Goal: Task Accomplishment & Management: Use online tool/utility

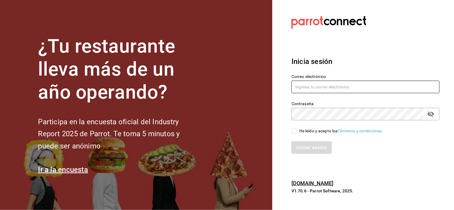
type input "mochomos.puebla@grupocosteno.com"
click at [431, 114] on icon "passwordField" at bounding box center [431, 114] width 7 height 7
click at [292, 132] on input "He leído y acepto los Términos y condiciones." at bounding box center [294, 130] width 5 height 5
checkbox input "true"
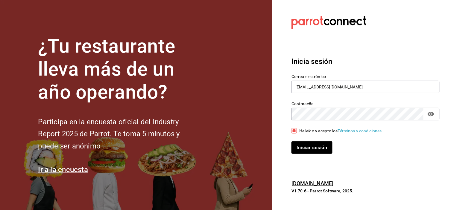
click at [299, 144] on button "Iniciar sesión" at bounding box center [312, 148] width 41 height 13
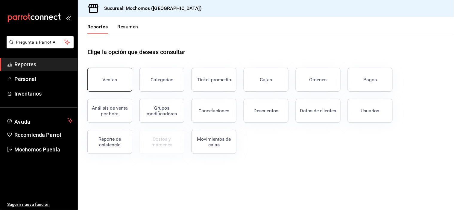
click at [112, 87] on button "Ventas" at bounding box center [109, 80] width 45 height 24
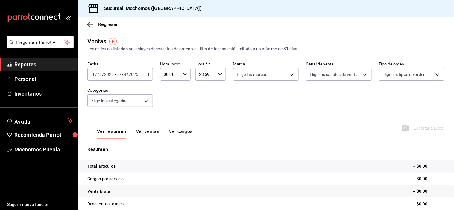
click at [142, 74] on div "[DATE] [DATE] - [DATE] [DATE]" at bounding box center [120, 74] width 66 height 13
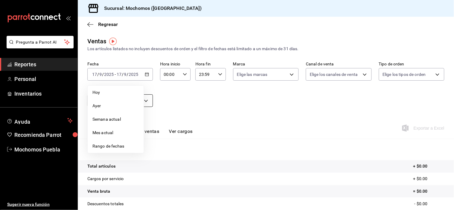
click at [117, 104] on span "Ayer" at bounding box center [116, 106] width 46 height 6
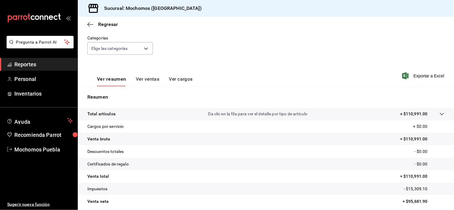
scroll to position [76, 0]
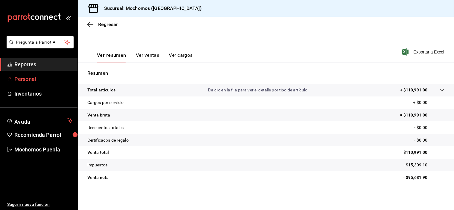
click at [32, 79] on span "Personal" at bounding box center [43, 79] width 58 height 8
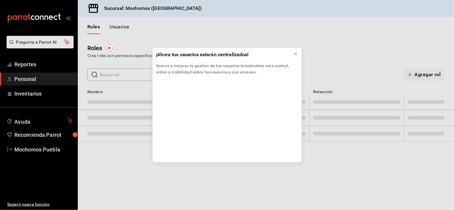
click at [31, 66] on div "¡Ahora tus usuarios estarán centralizados! Vamos a mejorar la gestión de tus us…" at bounding box center [227, 105] width 454 height 210
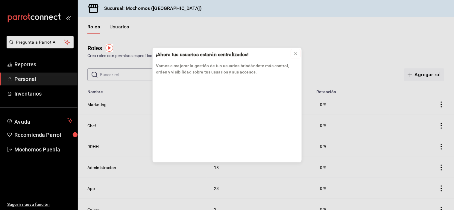
click at [295, 57] on div at bounding box center [295, 54] width 5 height 6
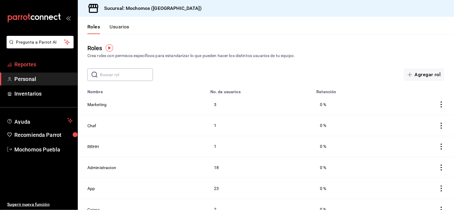
click at [40, 66] on span "Reportes" at bounding box center [43, 64] width 58 height 8
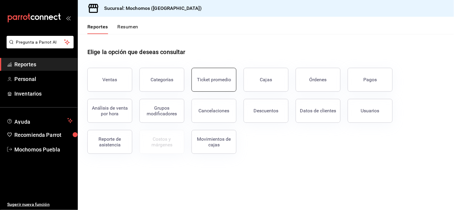
click at [222, 77] on div "Ticket promedio" at bounding box center [214, 80] width 34 height 6
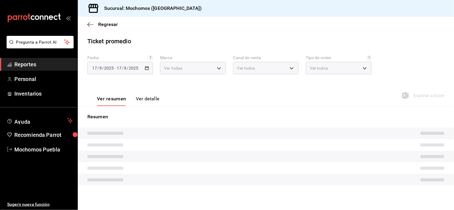
type input "65eb7388-82e4-42fa-8caf-680550c77e6f"
type input "PARROT,UBER_EATS,RAPPI,DIDI_FOOD,ONLINE"
type input "c7bc0ce2-274d-49fd-89f5-4bcf8044acf9,c9e91c43-775f-4cd6-ac16-cfdc9e5fd636,e77b1…"
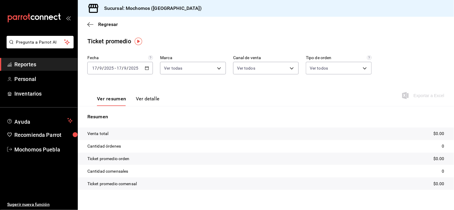
click at [146, 70] on icon "button" at bounding box center [147, 68] width 4 height 4
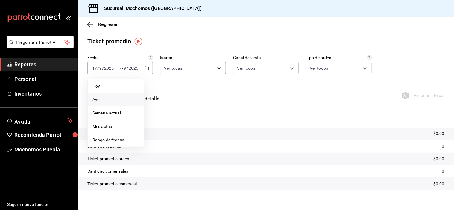
click at [120, 100] on span "Ayer" at bounding box center [116, 100] width 46 height 6
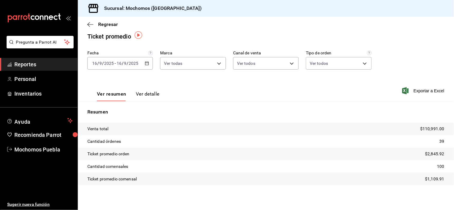
scroll to position [6, 0]
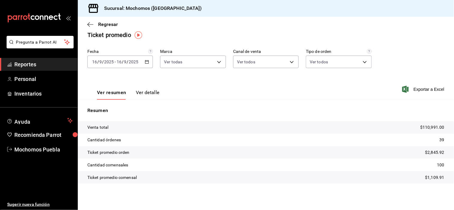
click at [147, 63] on icon "button" at bounding box center [147, 62] width 4 height 4
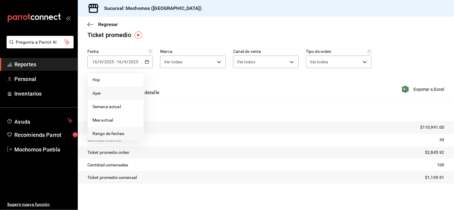
click at [108, 131] on span "Rango de fechas" at bounding box center [116, 134] width 46 height 6
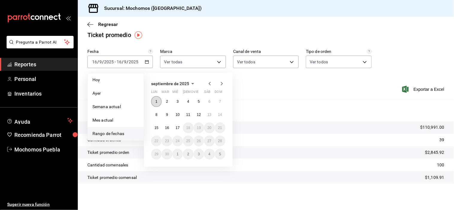
click at [156, 101] on abbr "1" at bounding box center [156, 102] width 2 height 4
click at [178, 128] on abbr "17" at bounding box center [178, 128] width 4 height 4
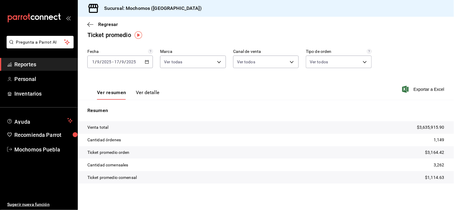
click at [142, 63] on div "[DATE] [DATE] - [DATE] [DATE]" at bounding box center [120, 62] width 66 height 13
click at [60, 66] on span "Reportes" at bounding box center [43, 64] width 58 height 8
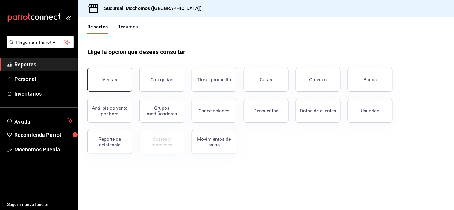
click at [116, 78] on div "Ventas" at bounding box center [110, 80] width 15 height 6
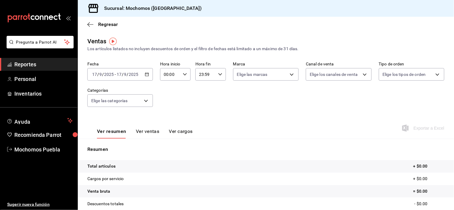
click at [145, 77] on icon "button" at bounding box center [147, 74] width 4 height 4
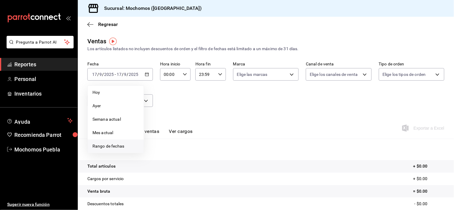
click at [110, 143] on li "Rango de fechas" at bounding box center [116, 146] width 56 height 13
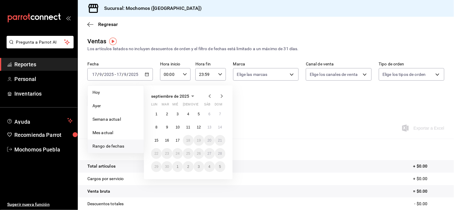
click at [150, 116] on div "[DATE] lun mar mié jue vie sáb dom 1 2 3 4 5 6 7 8 9 10 11 12 13 14 15 16 17 18…" at bounding box center [188, 133] width 89 height 94
click at [154, 114] on button "1" at bounding box center [156, 114] width 10 height 11
click at [180, 142] on button "17" at bounding box center [177, 140] width 10 height 11
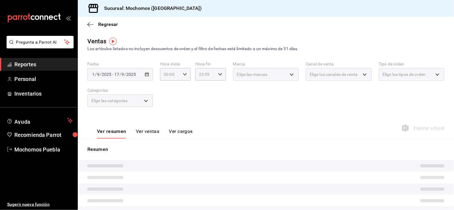
click at [37, 64] on span "Reportes" at bounding box center [43, 64] width 58 height 8
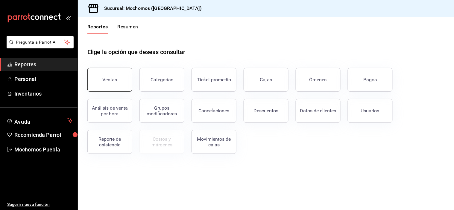
click at [108, 84] on button "Ventas" at bounding box center [109, 80] width 45 height 24
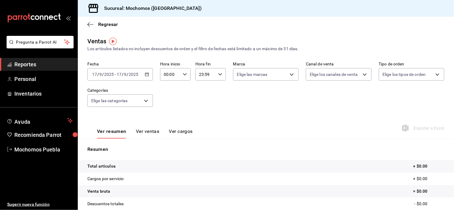
click at [147, 72] on icon "button" at bounding box center [147, 74] width 4 height 4
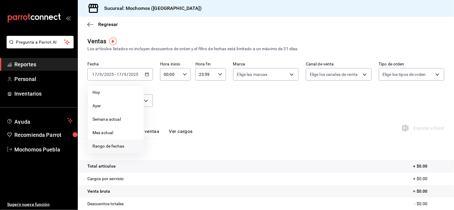
click at [115, 144] on span "Rango de fechas" at bounding box center [116, 146] width 46 height 6
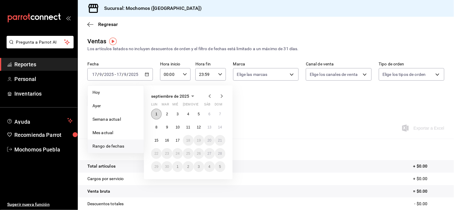
click at [155, 113] on button "1" at bounding box center [156, 114] width 10 height 11
click at [175, 140] on button "17" at bounding box center [177, 140] width 10 height 11
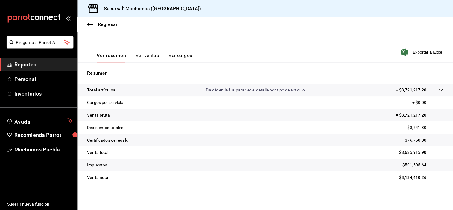
scroll to position [76, 0]
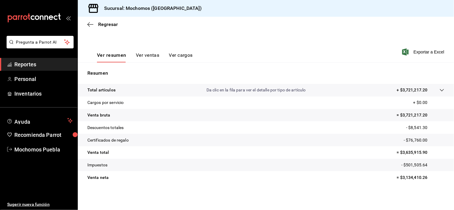
click at [22, 64] on span "Reportes" at bounding box center [43, 64] width 58 height 8
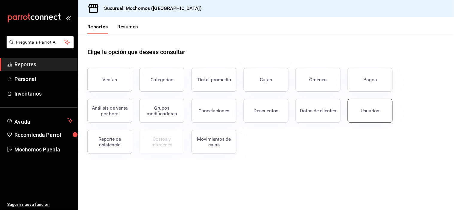
click at [363, 117] on button "Usuarios" at bounding box center [370, 111] width 45 height 24
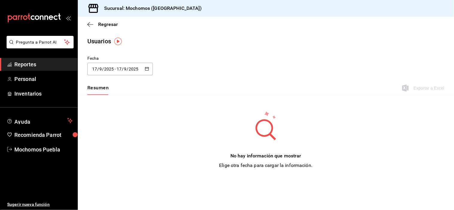
click at [146, 70] on \(Stroke\) "button" at bounding box center [147, 68] width 4 height 3
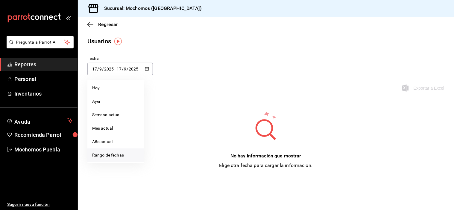
click at [122, 155] on li "Rango de fechas" at bounding box center [115, 155] width 57 height 13
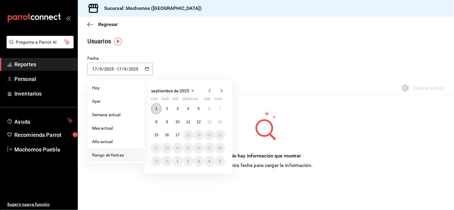
click at [156, 112] on button "1" at bounding box center [156, 109] width 10 height 11
click at [178, 136] on abbr "17" at bounding box center [178, 135] width 4 height 4
type input "[DATE]"
type input "1"
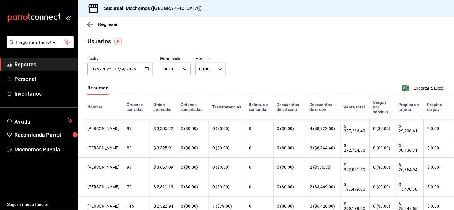
click at [62, 59] on link "Reportes" at bounding box center [39, 64] width 78 height 13
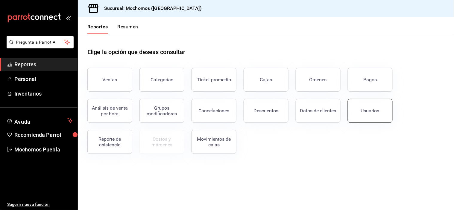
click at [366, 110] on div "Usuarios" at bounding box center [370, 111] width 19 height 6
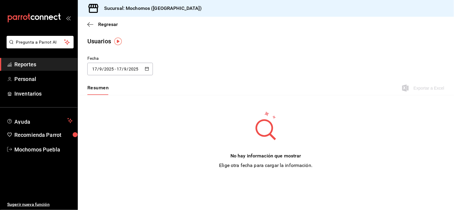
click at [146, 71] on button "button" at bounding box center [147, 69] width 4 height 5
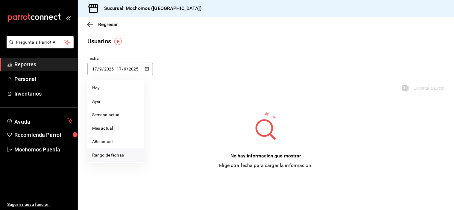
click at [120, 149] on li "Rango de fechas" at bounding box center [115, 155] width 57 height 13
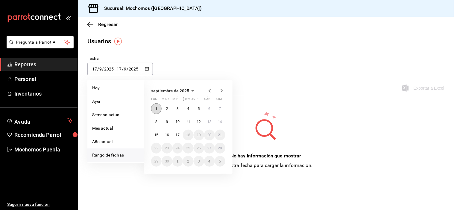
click at [157, 110] on abbr "1" at bounding box center [156, 109] width 2 height 4
click at [178, 137] on abbr "17" at bounding box center [178, 135] width 4 height 4
type input "[DATE]"
type input "1"
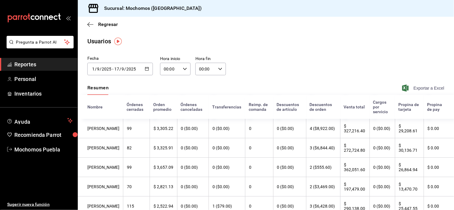
click at [408, 91] on span "Exportar a Excel" at bounding box center [424, 88] width 41 height 7
click at [144, 70] on div "[DATE] [DATE] - [DATE] [DATE]" at bounding box center [120, 69] width 66 height 13
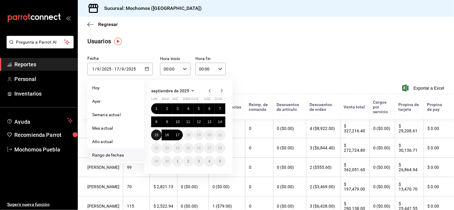
click at [156, 134] on abbr "15" at bounding box center [156, 135] width 4 height 4
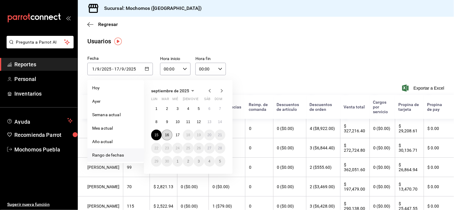
click at [165, 136] on abbr "16" at bounding box center [167, 135] width 4 height 4
type input "[DATE]"
type input "15"
type input "[DATE]"
type input "16"
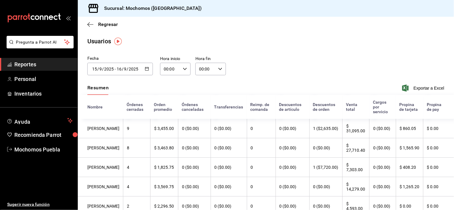
click at [143, 69] on div "[DATE] [DATE] - [DATE] [DATE]" at bounding box center [120, 69] width 66 height 13
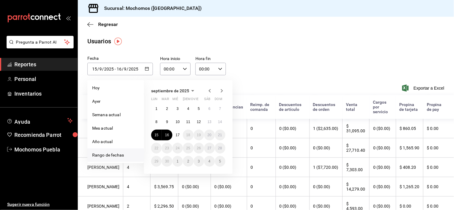
click at [145, 68] on icon "button" at bounding box center [147, 69] width 4 height 4
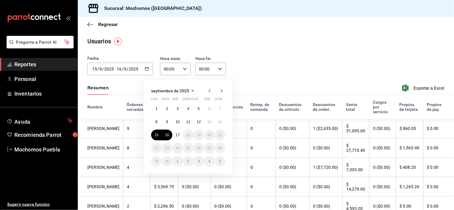
click at [145, 70] on icon "button" at bounding box center [147, 69] width 4 height 4
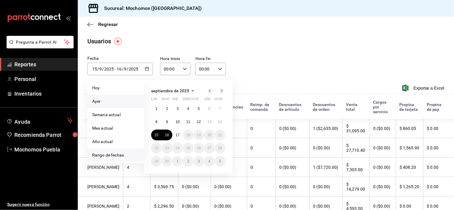
click at [117, 99] on li "Ayer" at bounding box center [115, 101] width 57 height 13
type input "[DATE]"
type input "16"
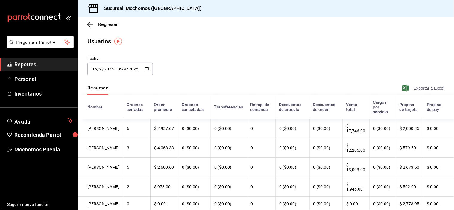
click at [407, 90] on span "Exportar a Excel" at bounding box center [424, 88] width 41 height 7
click at [418, 88] on span "Exportar a Excel" at bounding box center [424, 88] width 41 height 7
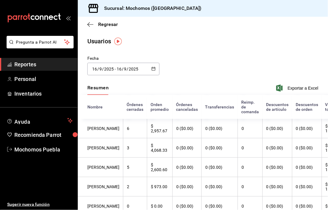
click at [237, 56] on div "Fecha [DATE] [DATE] - [DATE] [DATE] [DATE] lun mar mié jue vie sáb dom 1 2 3 4 …" at bounding box center [203, 68] width 250 height 27
